Goal: Obtain resource: Obtain resource

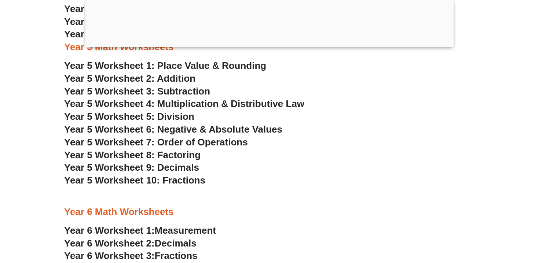
scroll to position [1487, 0]
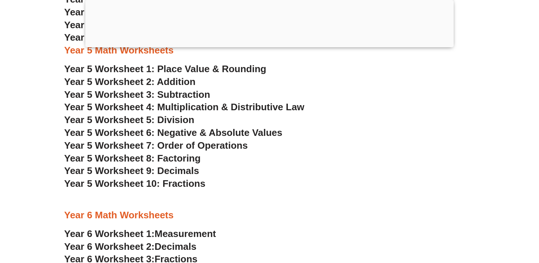
click at [124, 169] on span "Year 5 Worksheet 9: Decimals" at bounding box center [131, 170] width 135 height 11
click at [218, 69] on span "Year 5 Worksheet 1: Place Value & Rounding" at bounding box center [165, 68] width 202 height 11
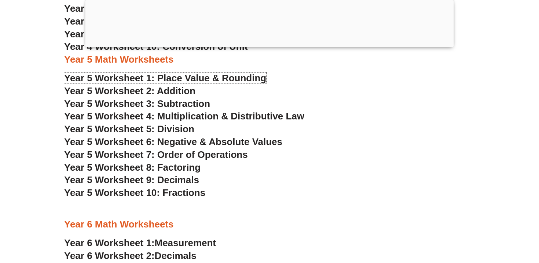
scroll to position [1476, 0]
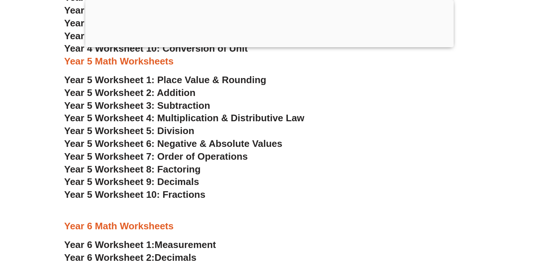
click at [180, 145] on span "Year 5 Worksheet 6: Negative & Absolute Values" at bounding box center [173, 143] width 218 height 11
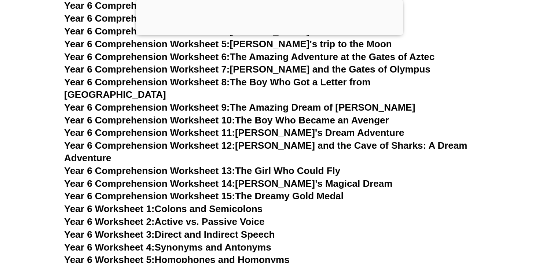
scroll to position [4159, 0]
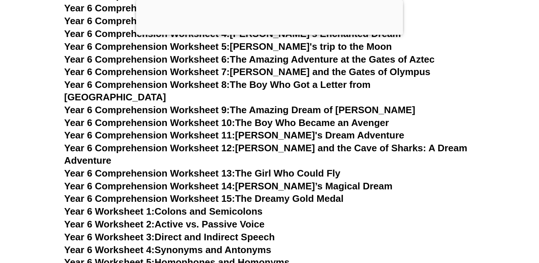
click at [306, 181] on link "Year 6 Comprehension Worksheet 14: Sophie’s Magical Dream" at bounding box center [228, 186] width 328 height 11
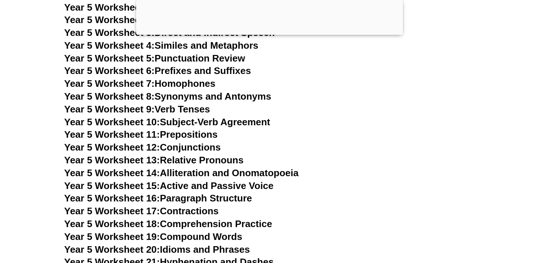
scroll to position [3782, 0]
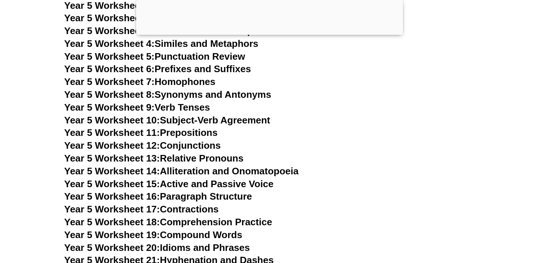
click at [165, 184] on link "Year 5 Worksheet 15: Active and Passive Voice" at bounding box center [168, 183] width 209 height 11
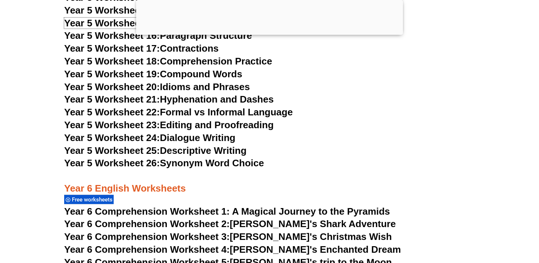
scroll to position [3948, 0]
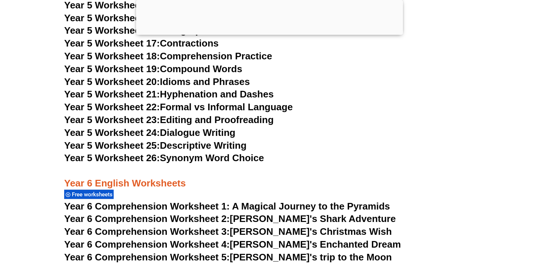
click at [228, 133] on link "Year 5 Worksheet 24: Dialogue Writing" at bounding box center [149, 132] width 171 height 11
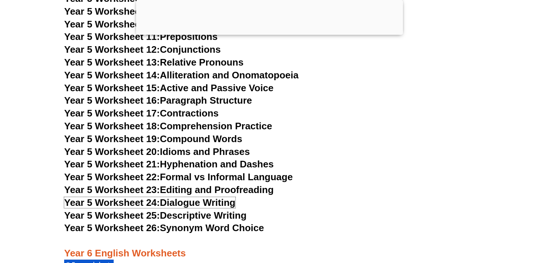
scroll to position [3878, 0]
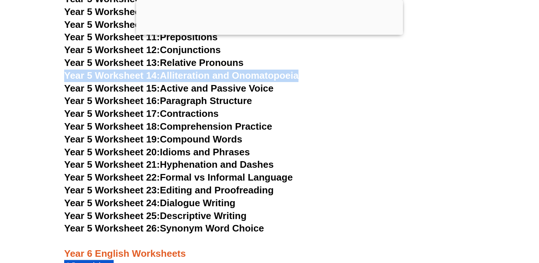
click at [271, 73] on link "Year 5 Worksheet 14: Alliteration and Onomatopoeia" at bounding box center [181, 75] width 234 height 11
